Goal: Find specific page/section: Find specific page/section

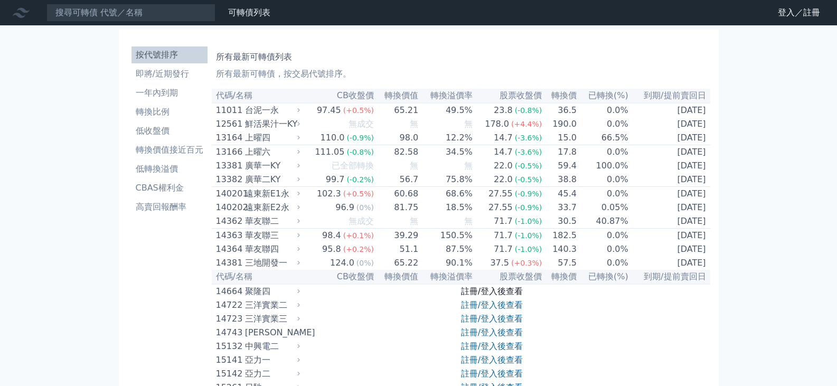
click at [481, 296] on link "註冊/登入後查看" at bounding box center [492, 291] width 62 height 10
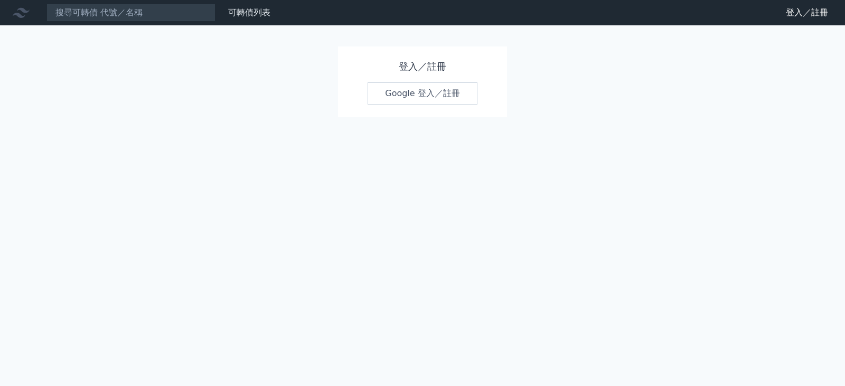
click at [407, 97] on link "Google 登入／註冊" at bounding box center [423, 93] width 110 height 22
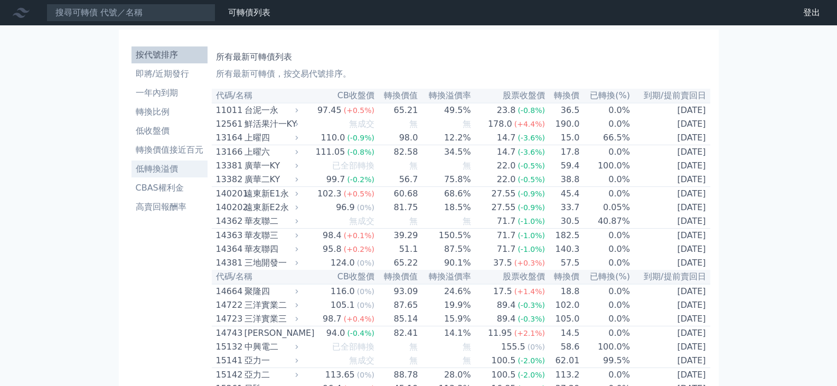
click at [144, 171] on li "低轉換溢價" at bounding box center [170, 169] width 76 height 13
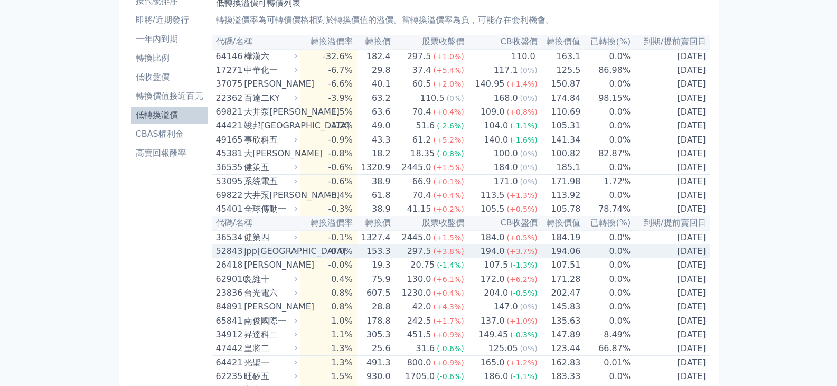
scroll to position [53, 0]
